Goal: Navigation & Orientation: Find specific page/section

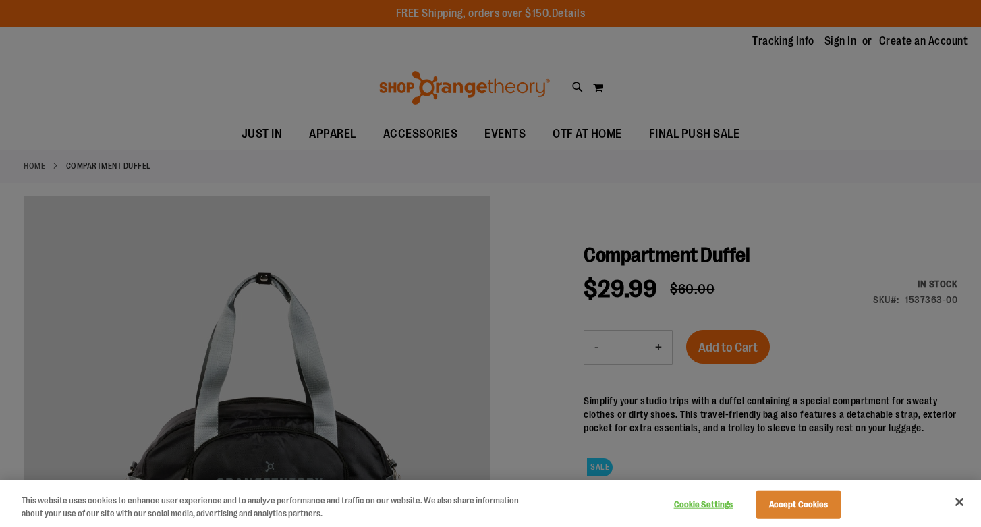
click at [387, 148] on div at bounding box center [490, 263] width 981 height 527
click at [387, 139] on div at bounding box center [490, 263] width 981 height 527
click at [963, 503] on button "Close" at bounding box center [960, 502] width 30 height 30
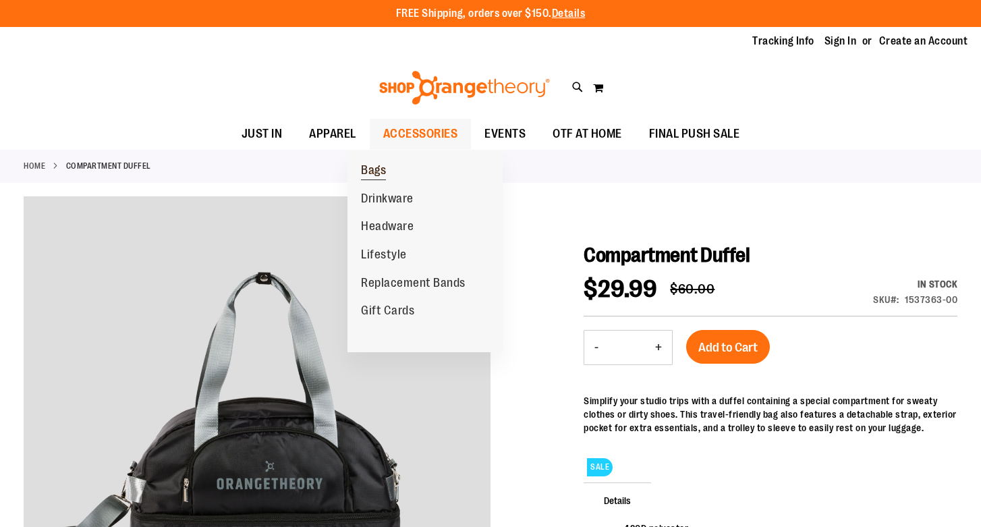
click at [398, 175] on link "Bags" at bounding box center [374, 171] width 52 height 28
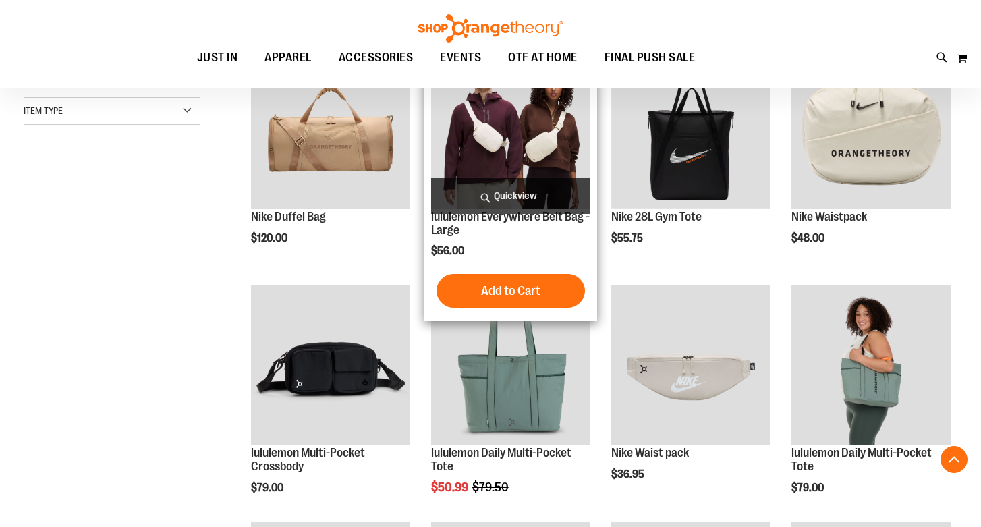
scroll to position [393, 0]
